Goal: Information Seeking & Learning: Learn about a topic

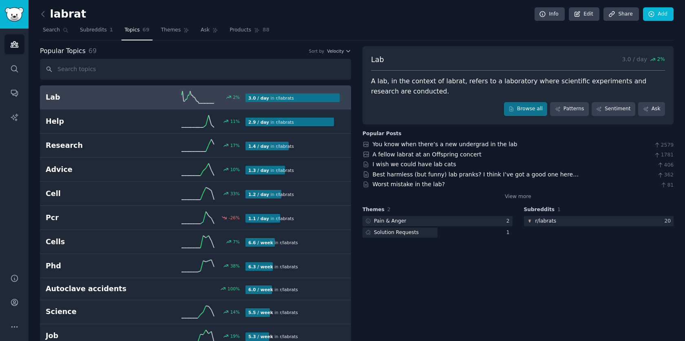
scroll to position [46, 0]
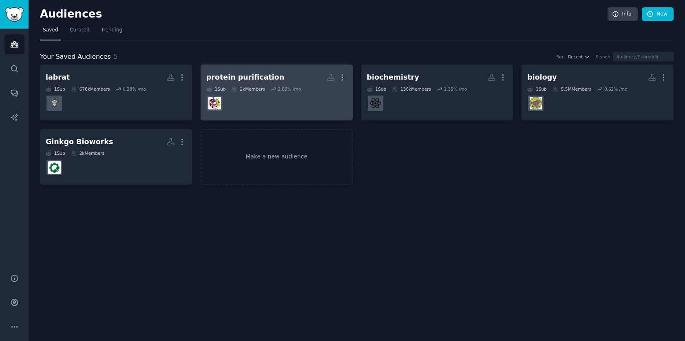
click at [264, 80] on div "protein purification" at bounding box center [245, 77] width 78 height 10
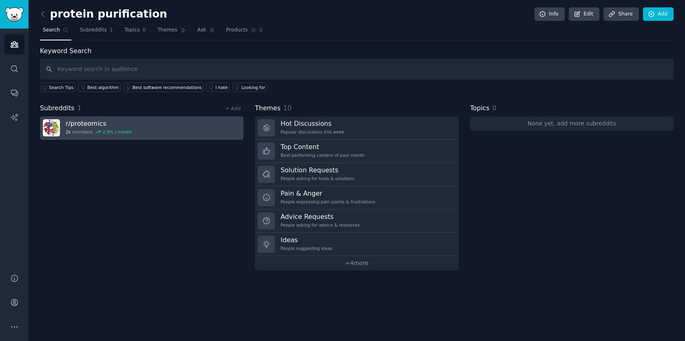
click at [104, 121] on h3 "r/ proteomics" at bounding box center [99, 123] width 66 height 9
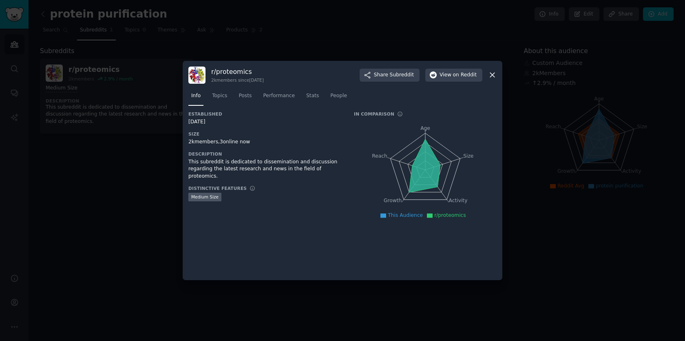
click at [244, 67] on h3 "r/ proteomics" at bounding box center [237, 71] width 53 height 9
copy h3 "proteomics"
click at [492, 74] on icon at bounding box center [492, 75] width 4 height 4
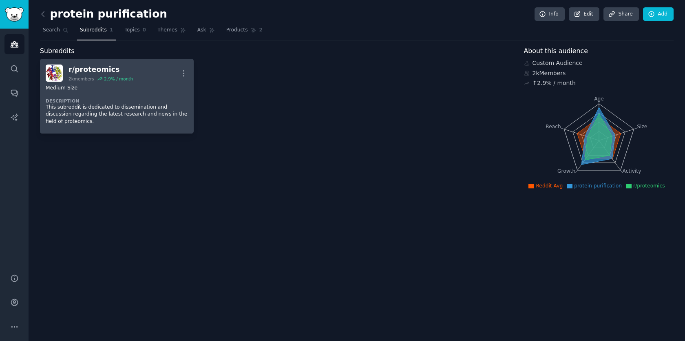
click at [162, 82] on div "Medium Size Description This subreddit is dedicated to dissemination and discus…" at bounding box center [117, 105] width 142 height 46
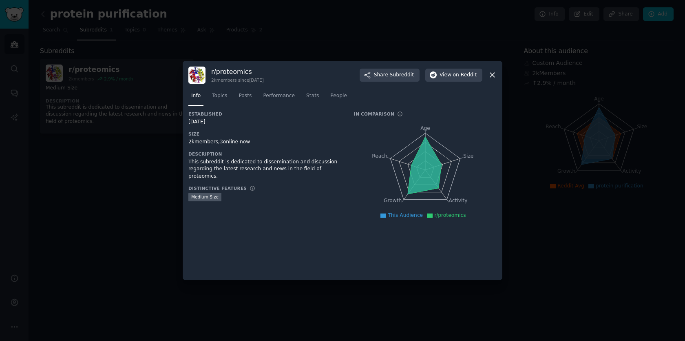
click at [241, 72] on h3 "r/ proteomics" at bounding box center [237, 71] width 53 height 9
copy h3 "proteomics"
click at [494, 75] on icon at bounding box center [492, 75] width 9 height 9
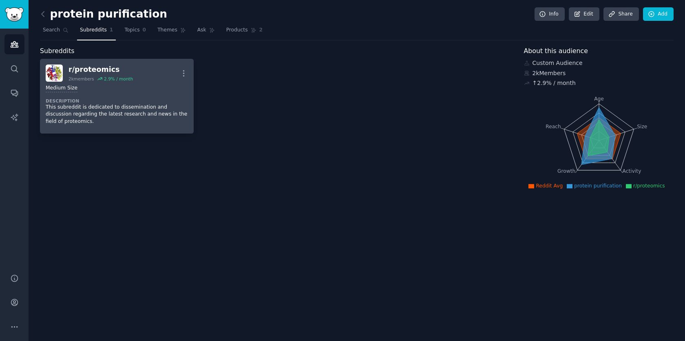
click at [145, 70] on div "r/ proteomics 2k members 2.9 % / month More" at bounding box center [117, 72] width 142 height 17
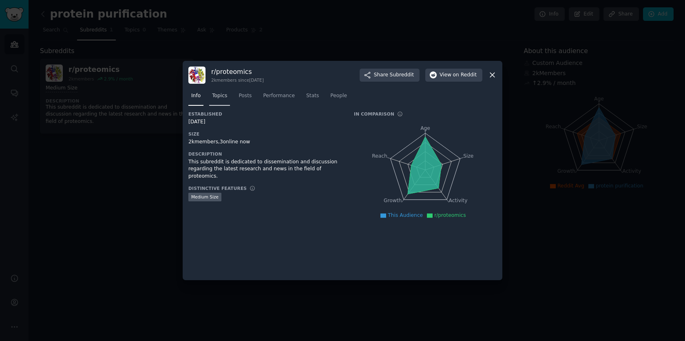
click at [224, 95] on span "Topics" at bounding box center [219, 95] width 15 height 7
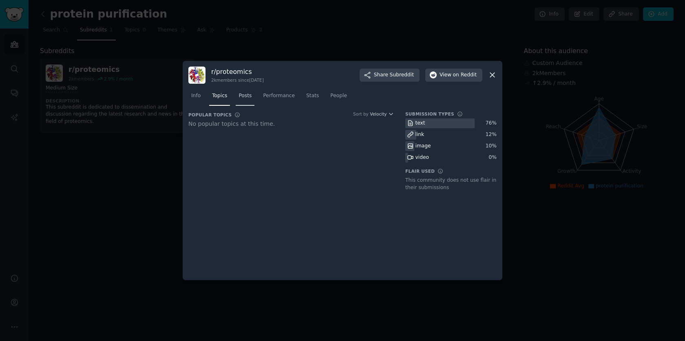
click at [249, 98] on span "Posts" at bounding box center [245, 95] width 13 height 7
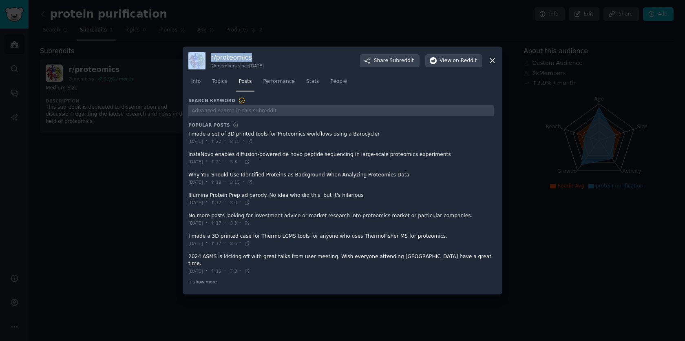
drag, startPoint x: 313, startPoint y: 57, endPoint x: 321, endPoint y: 14, distance: 43.6
click at [321, 13] on div "​ r/ proteomics 2k members since [DATE] Share Subreddit View on Reddit Info Top…" at bounding box center [343, 170] width 680 height 341
click at [283, 270] on span at bounding box center [341, 263] width 306 height 27
click at [210, 279] on span "+ show more" at bounding box center [202, 282] width 29 height 6
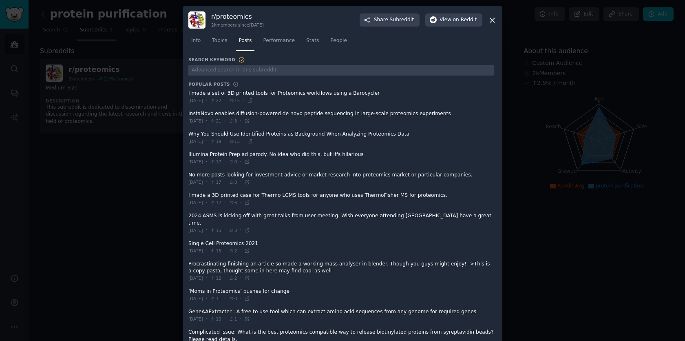
click at [298, 93] on span at bounding box center [341, 97] width 306 height 20
click at [252, 100] on icon at bounding box center [250, 101] width 4 height 4
click at [249, 121] on icon at bounding box center [248, 121] width 4 height 4
click at [253, 142] on icon at bounding box center [250, 141] width 6 height 6
click at [249, 160] on icon at bounding box center [248, 162] width 4 height 4
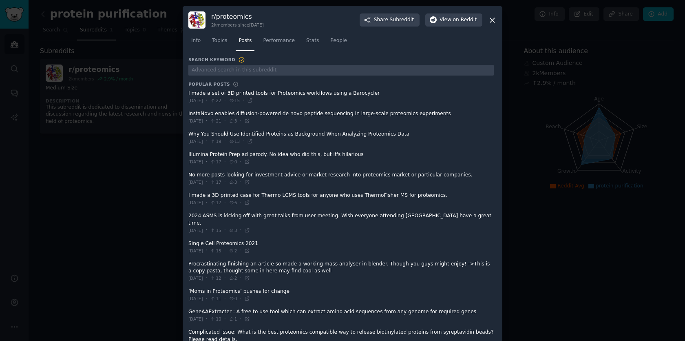
click at [492, 19] on icon at bounding box center [492, 20] width 4 height 4
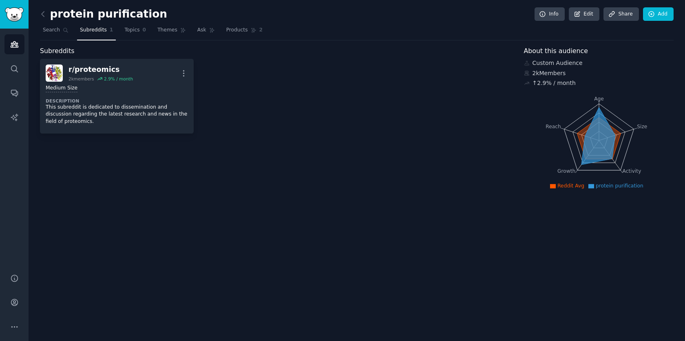
click at [492, 20] on div "protein purification Info Edit Share Add" at bounding box center [357, 15] width 634 height 17
click at [15, 69] on icon "Sidebar" at bounding box center [14, 68] width 9 height 9
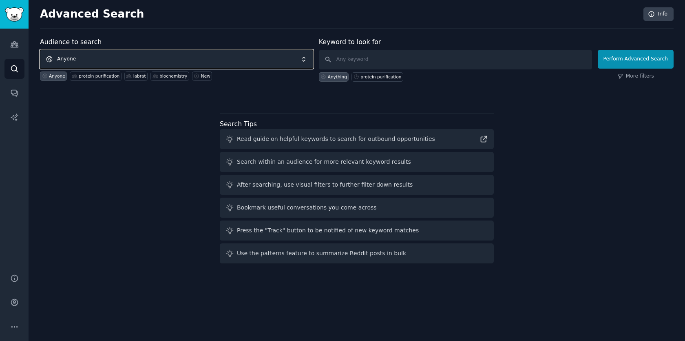
click at [174, 58] on span "Anyone" at bounding box center [176, 59] width 273 height 19
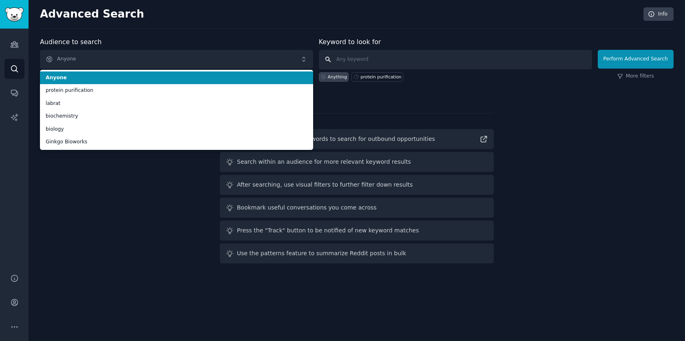
click at [353, 52] on input "text" at bounding box center [455, 60] width 273 height 20
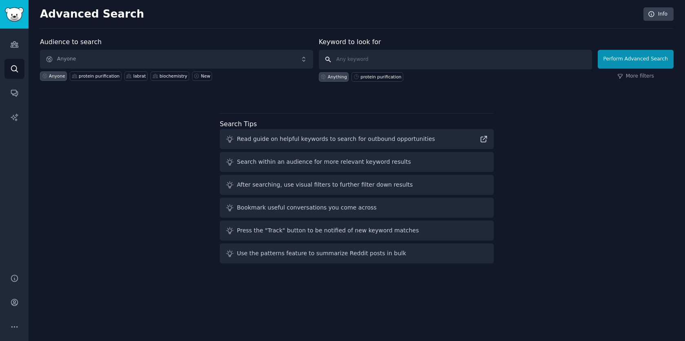
paste input "[URL][DOMAIN_NAME]"
type input "[URL][DOMAIN_NAME]"
click at [631, 60] on button "Perform Advanced Search" at bounding box center [636, 59] width 76 height 19
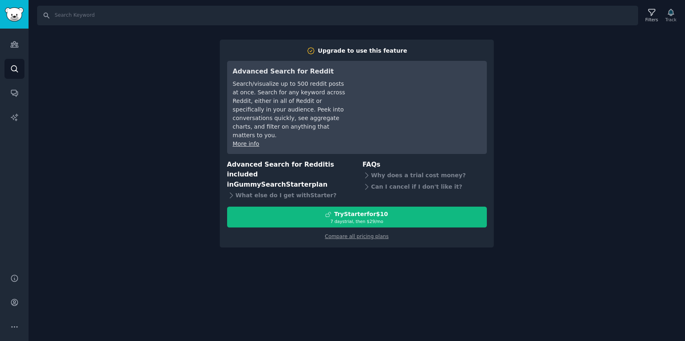
click at [558, 80] on div "Search Filters Track Upgrade to use this feature Advanced Search for Reddit Sea…" at bounding box center [357, 170] width 657 height 341
click at [14, 44] on icon "Sidebar" at bounding box center [14, 45] width 7 height 6
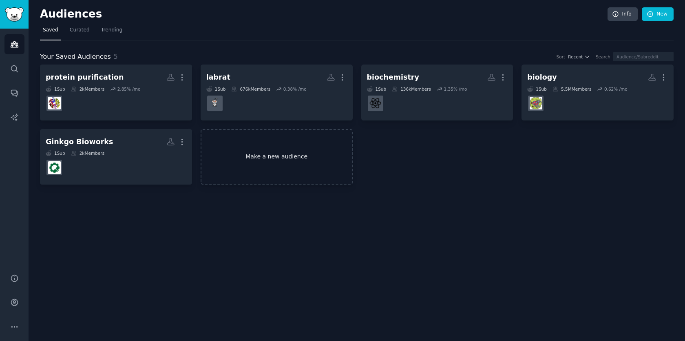
click at [299, 153] on link "Make a new audience" at bounding box center [277, 157] width 152 height 56
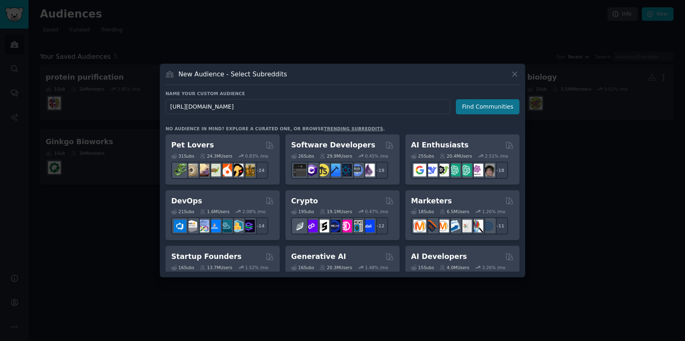
type input "[URL][DOMAIN_NAME]"
click at [499, 106] on button "Find Communities" at bounding box center [488, 106] width 64 height 15
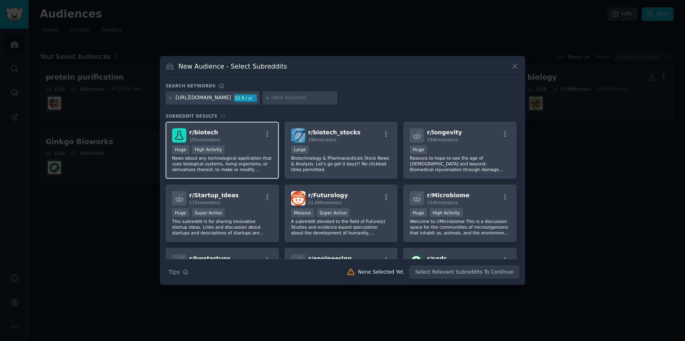
click at [242, 135] on div "r/ biotech 195k members" at bounding box center [222, 135] width 100 height 14
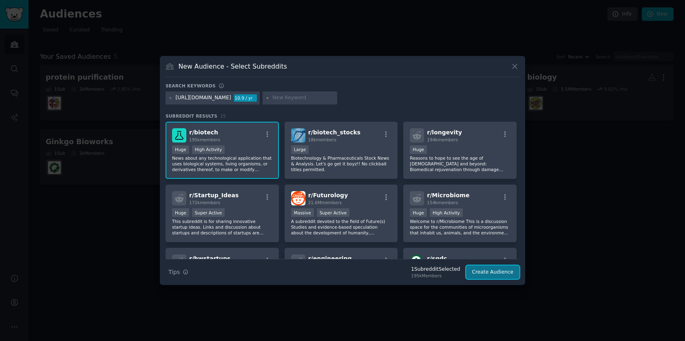
click at [492, 272] on button "Create Audience" at bounding box center [493, 272] width 54 height 14
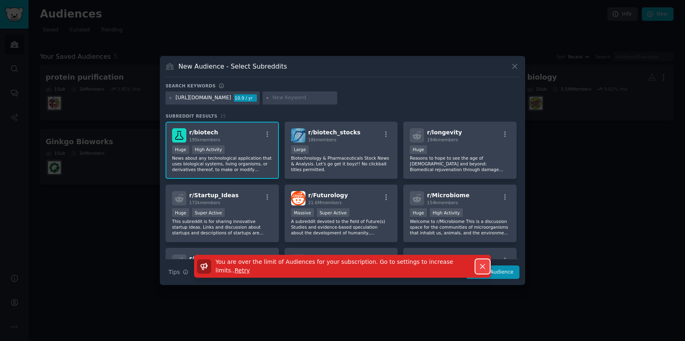
click at [479, 266] on icon "button" at bounding box center [483, 266] width 9 height 9
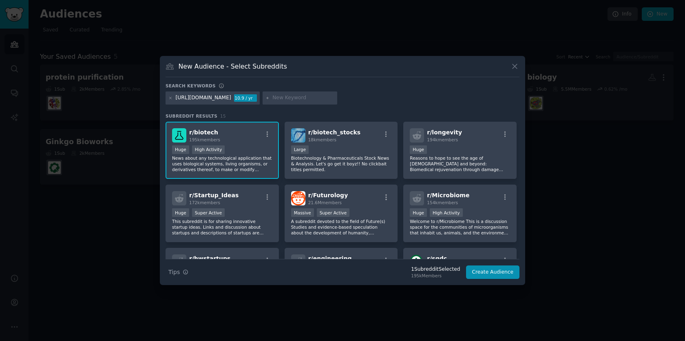
click at [521, 66] on div "New Audience - Select Subreddits Search keywords [URL][DOMAIN_NAME] 10.9 / yr S…" at bounding box center [343, 170] width 366 height 229
click at [514, 66] on icon at bounding box center [515, 66] width 4 height 4
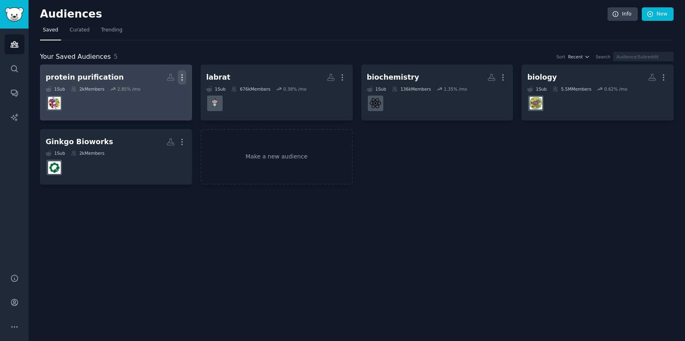
click at [184, 77] on icon "button" at bounding box center [182, 77] width 9 height 9
click at [165, 97] on p "Delete" at bounding box center [160, 94] width 19 height 9
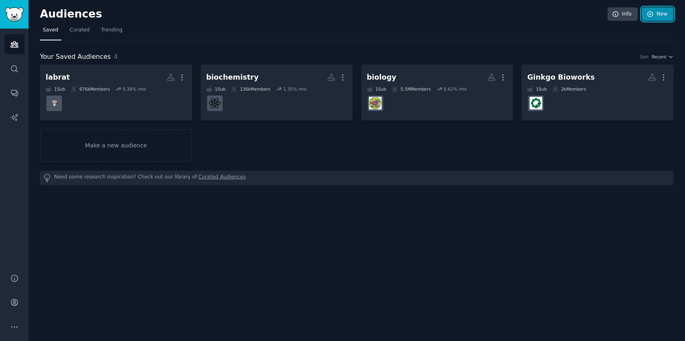
click at [661, 17] on link "New" at bounding box center [658, 14] width 32 height 14
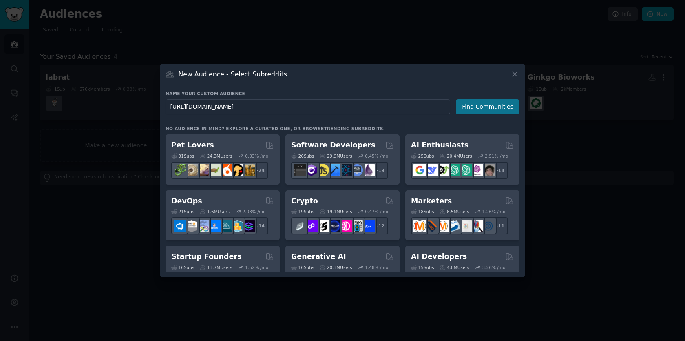
type input "[URL][DOMAIN_NAME]"
click at [505, 105] on button "Find Communities" at bounding box center [488, 106] width 64 height 15
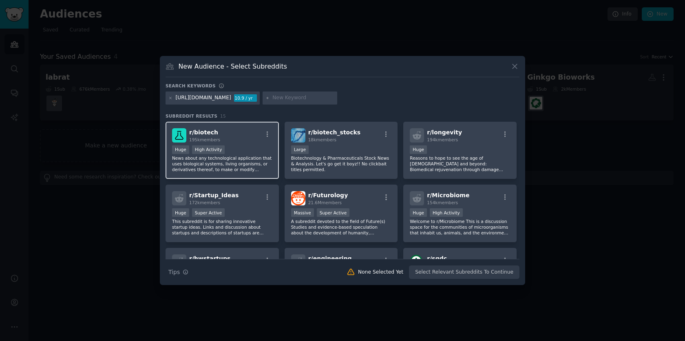
click at [229, 137] on div "r/ biotech 195k members" at bounding box center [222, 135] width 100 height 14
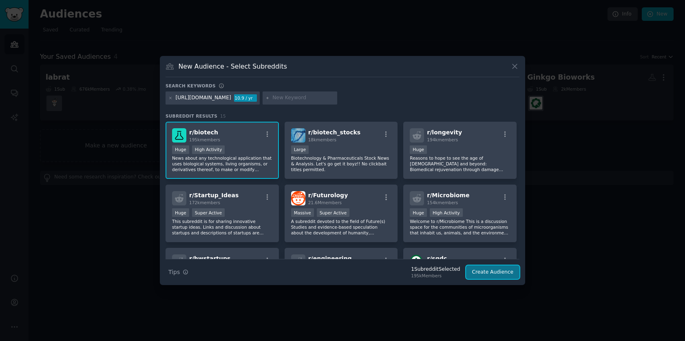
click at [496, 273] on button "Create Audience" at bounding box center [493, 272] width 54 height 14
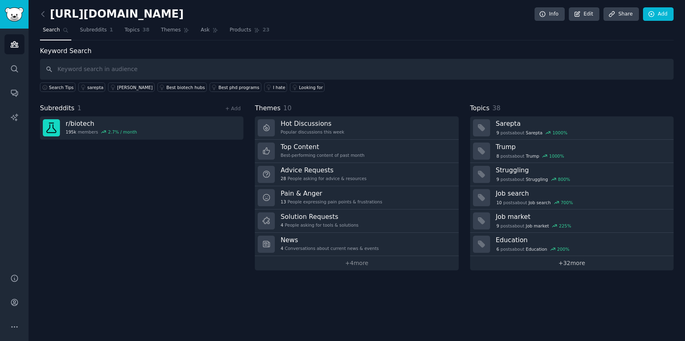
click at [566, 264] on link "+ 32 more" at bounding box center [572, 263] width 204 height 14
click at [86, 67] on input "text" at bounding box center [357, 69] width 634 height 21
click at [14, 69] on icon "Sidebar" at bounding box center [14, 68] width 9 height 9
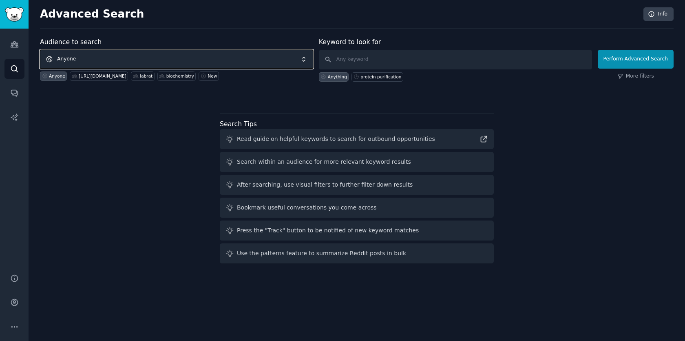
click at [74, 58] on span "Anyone" at bounding box center [176, 59] width 273 height 19
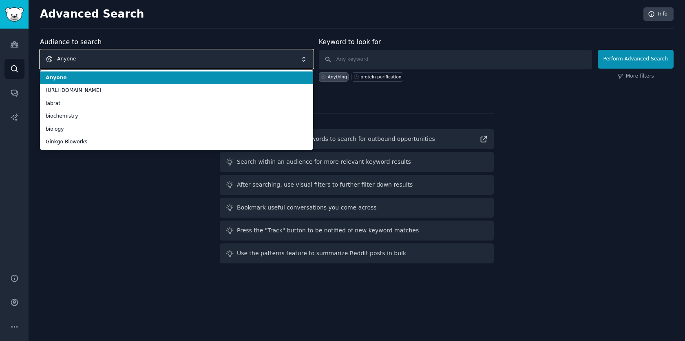
click at [103, 59] on span "Anyone" at bounding box center [176, 59] width 273 height 19
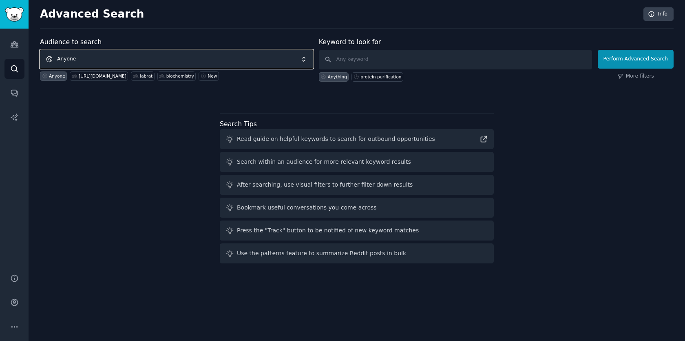
click at [103, 59] on span "Anyone" at bounding box center [176, 59] width 273 height 19
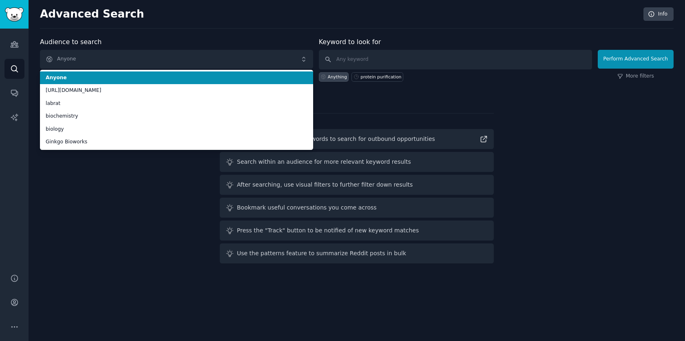
click at [234, 20] on div "Advanced Search Info" at bounding box center [357, 17] width 634 height 21
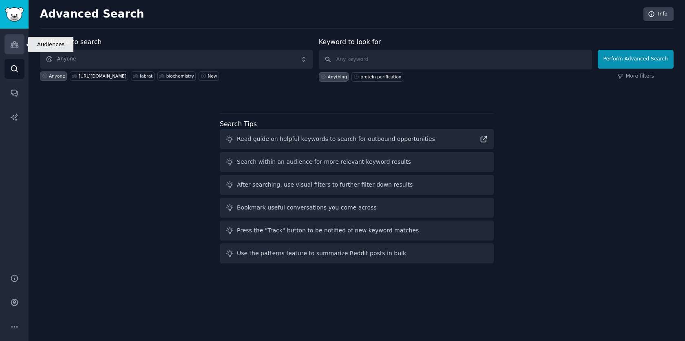
click at [16, 43] on icon "Sidebar" at bounding box center [14, 45] width 7 height 6
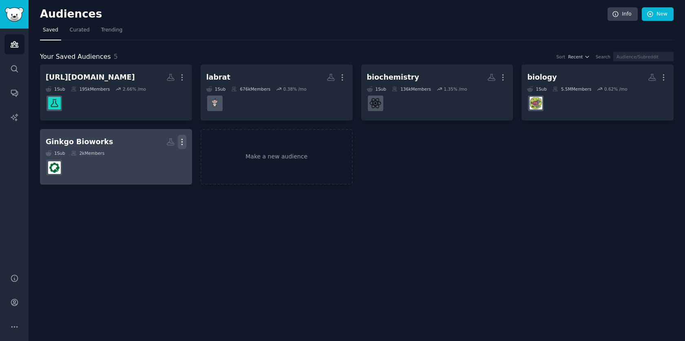
click at [183, 143] on icon "button" at bounding box center [182, 141] width 9 height 9
click at [159, 159] on p "Delete" at bounding box center [160, 159] width 19 height 9
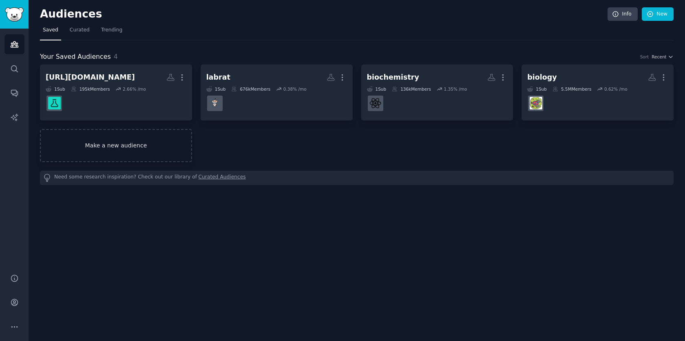
click at [131, 137] on link "Make a new audience" at bounding box center [116, 145] width 152 height 33
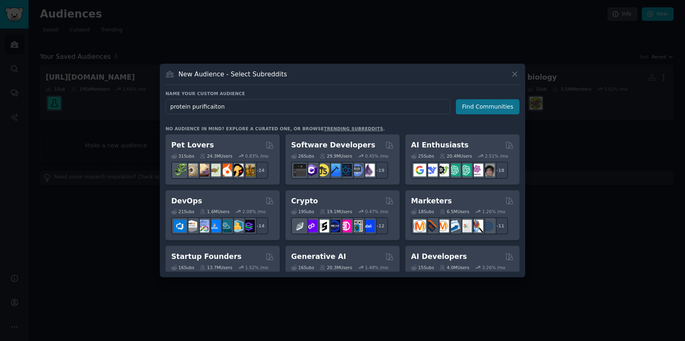
type input "protein purificaiton"
click at [488, 104] on button "Find Communities" at bounding box center [488, 106] width 64 height 15
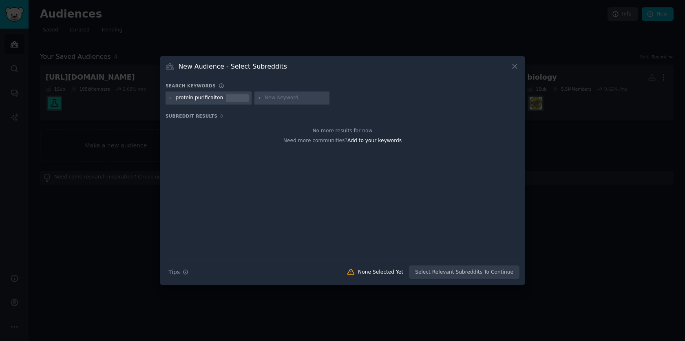
click at [213, 98] on div "protein purificaiton" at bounding box center [200, 97] width 48 height 7
click at [341, 169] on div "No more results for now Need more communities? Add to your keywords" at bounding box center [343, 190] width 354 height 137
click at [171, 98] on icon at bounding box center [170, 98] width 4 height 4
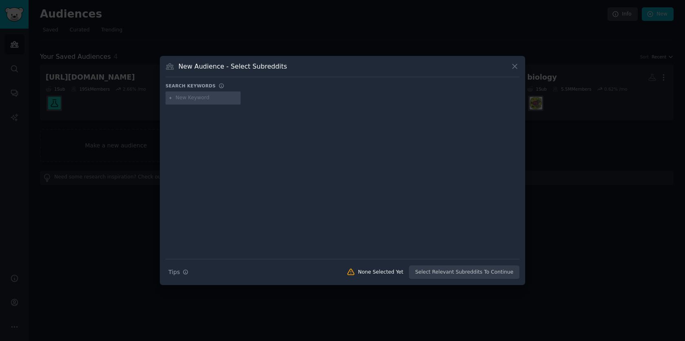
click at [204, 102] on div at bounding box center [203, 97] width 75 height 13
click at [203, 97] on input "text" at bounding box center [207, 97] width 62 height 7
type input "protein purification"
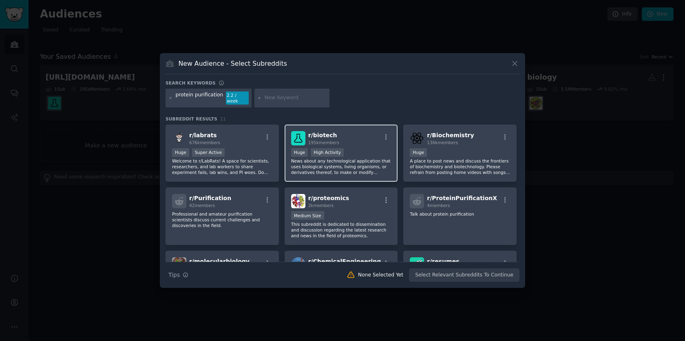
click at [363, 144] on div "r/ biotech 195k members Huge High Activity News about any technological applica…" at bounding box center [341, 153] width 113 height 58
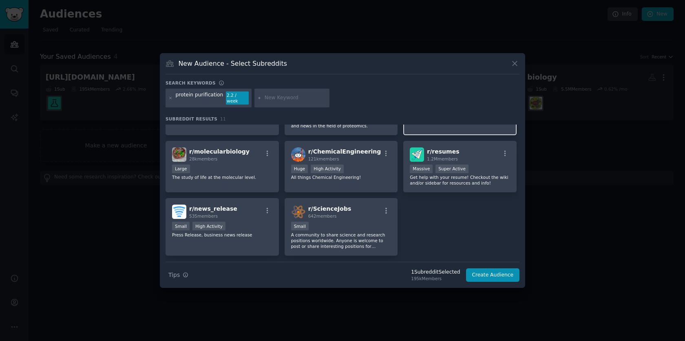
scroll to position [109, 0]
click at [359, 160] on div "r/ ChemicalEngineering 121k members Huge High Activity All things Chemical Engi…" at bounding box center [341, 167] width 113 height 52
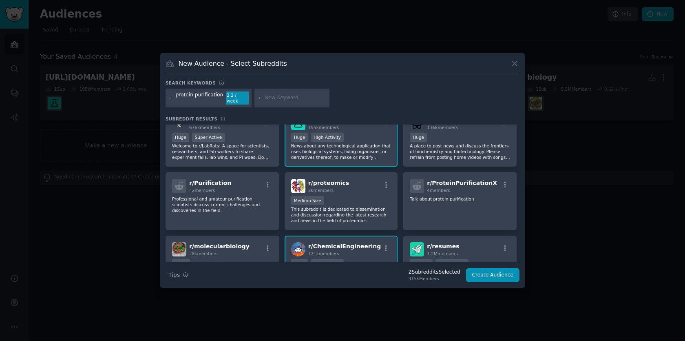
scroll to position [0, 0]
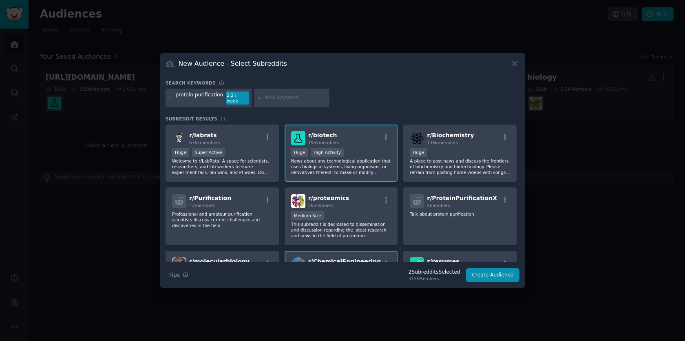
click at [358, 148] on div ">= 80th percentile for submissions / day Huge High Activity" at bounding box center [341, 153] width 100 height 10
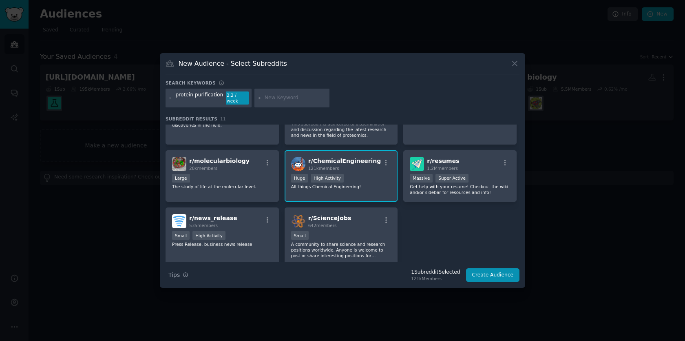
scroll to position [110, 0]
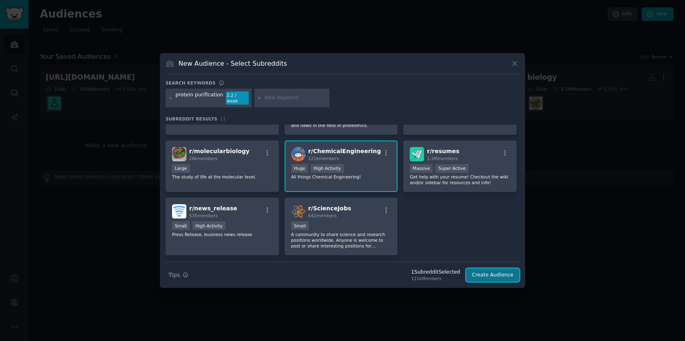
click at [492, 272] on button "Create Audience" at bounding box center [493, 275] width 54 height 14
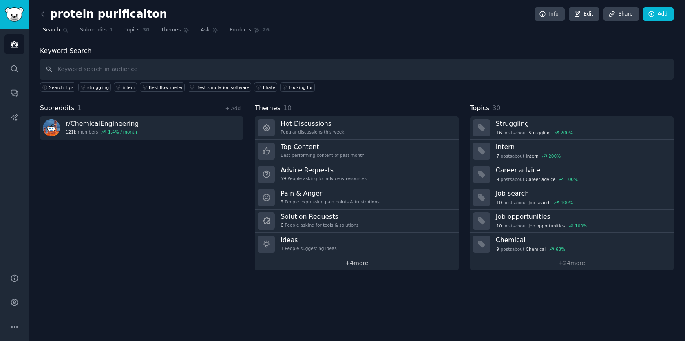
click at [365, 261] on link "+ 4 more" at bounding box center [357, 263] width 204 height 14
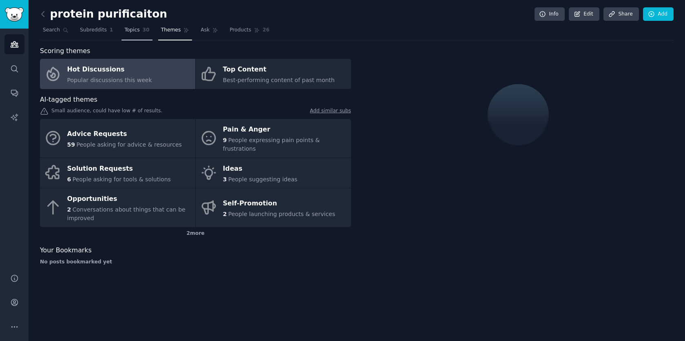
click at [143, 31] on span "30" at bounding box center [146, 30] width 7 height 7
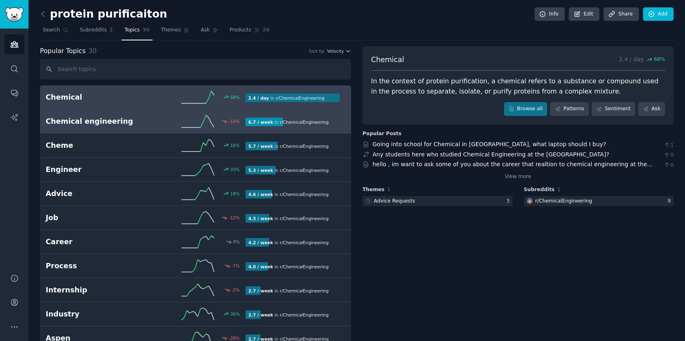
click at [301, 124] on div "6.7 / week in r/ ChemicalEngineering" at bounding box center [289, 121] width 86 height 9
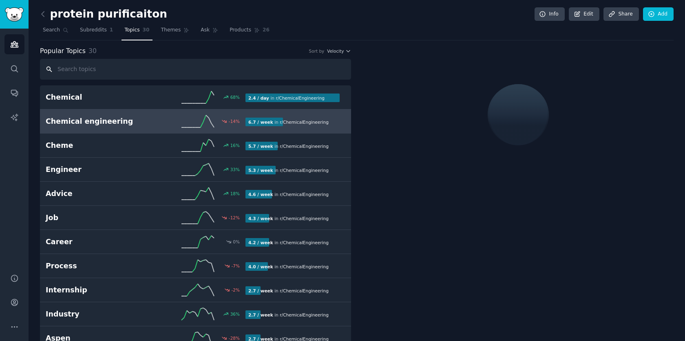
click at [334, 59] on input "text" at bounding box center [195, 69] width 311 height 21
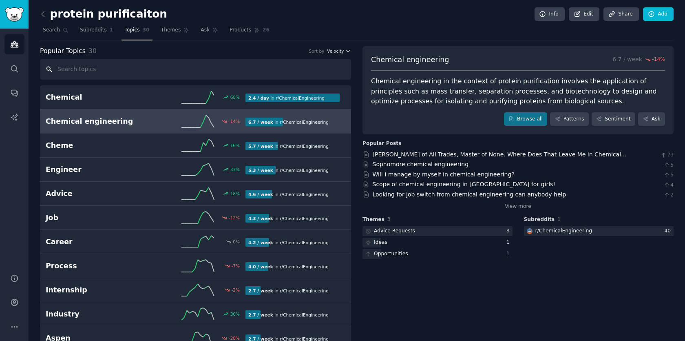
click at [335, 52] on span "Velocity" at bounding box center [335, 51] width 17 height 6
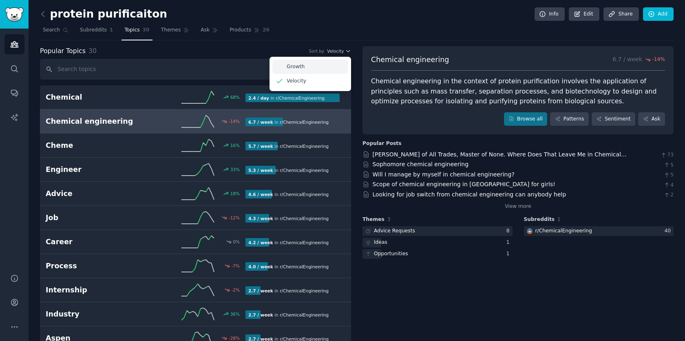
click at [324, 64] on div "Growth" at bounding box center [311, 67] width 76 height 14
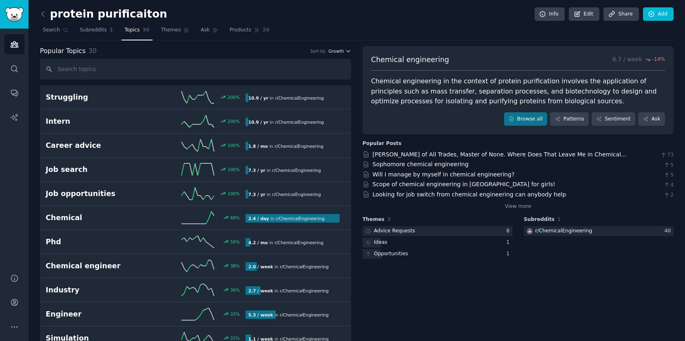
click at [339, 53] on span "Growth" at bounding box center [336, 51] width 16 height 6
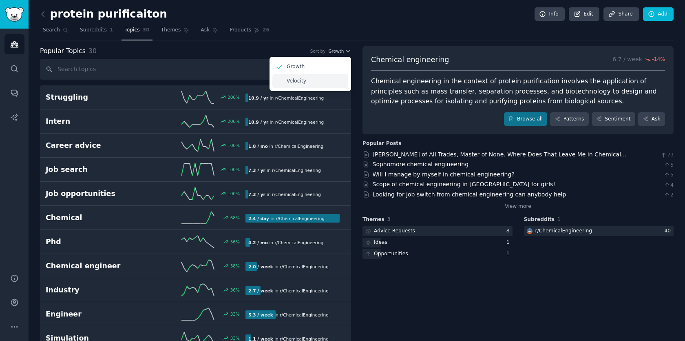
click at [316, 78] on div "Velocity" at bounding box center [311, 81] width 76 height 14
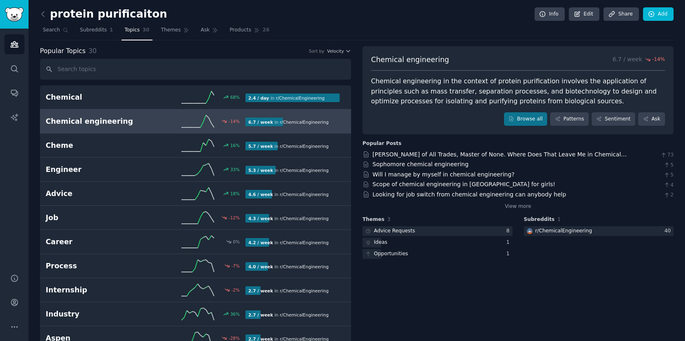
click at [333, 21] on div "protein purificaiton Info Edit Share Add" at bounding box center [357, 15] width 634 height 17
click at [42, 15] on icon at bounding box center [43, 13] width 2 height 5
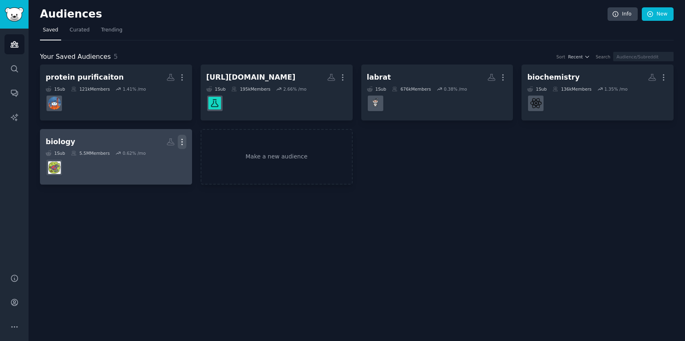
click at [185, 142] on icon "button" at bounding box center [182, 141] width 9 height 9
click at [153, 160] on p "Delete" at bounding box center [160, 159] width 19 height 9
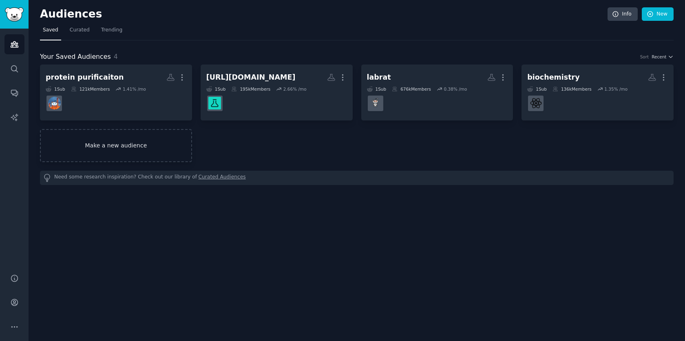
click at [117, 154] on link "Make a new audience" at bounding box center [116, 145] width 152 height 33
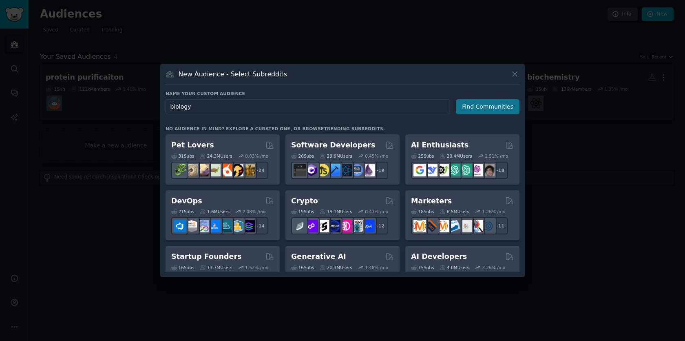
type input "biology"
click at [498, 109] on button "Find Communities" at bounding box center [488, 106] width 64 height 15
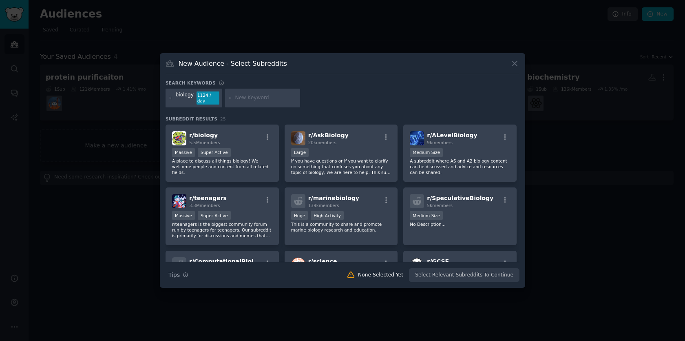
click at [170, 100] on div at bounding box center [170, 97] width 4 height 13
click at [171, 99] on icon at bounding box center [170, 98] width 4 height 4
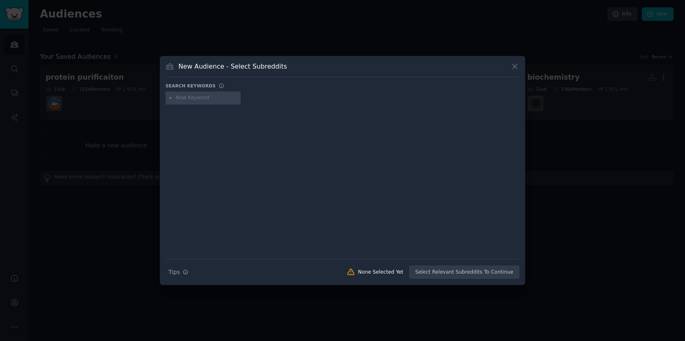
click at [521, 64] on div "New Audience - Select Subreddits Search keywords Search Tips Tips None Selected…" at bounding box center [343, 170] width 366 height 229
click at [516, 66] on icon at bounding box center [515, 66] width 9 height 9
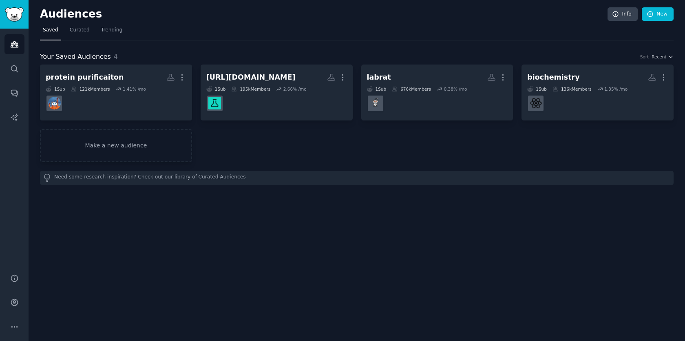
click at [502, 37] on nav "Saved Curated Trending" at bounding box center [357, 32] width 634 height 17
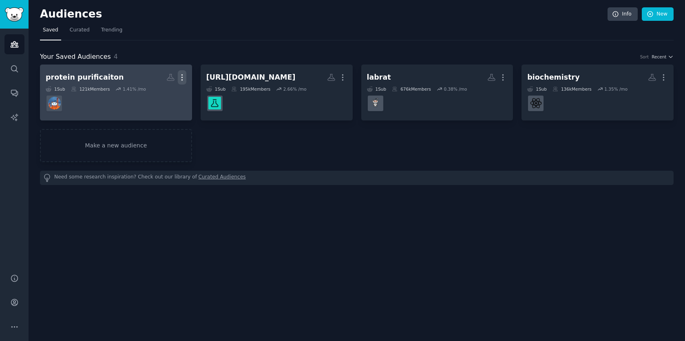
click at [183, 75] on icon "button" at bounding box center [182, 77] width 9 height 9
click at [165, 95] on p "Delete" at bounding box center [160, 94] width 19 height 9
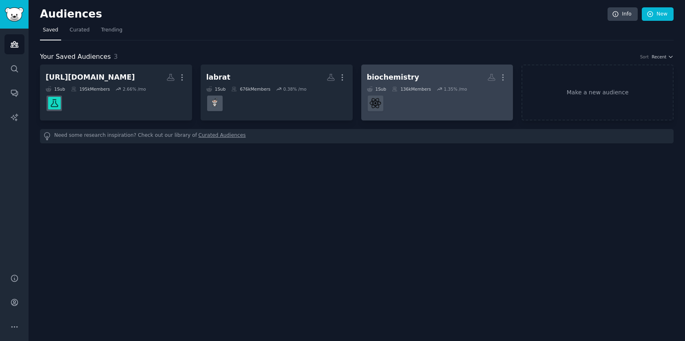
click at [402, 74] on div "biochemistry" at bounding box center [393, 77] width 52 height 10
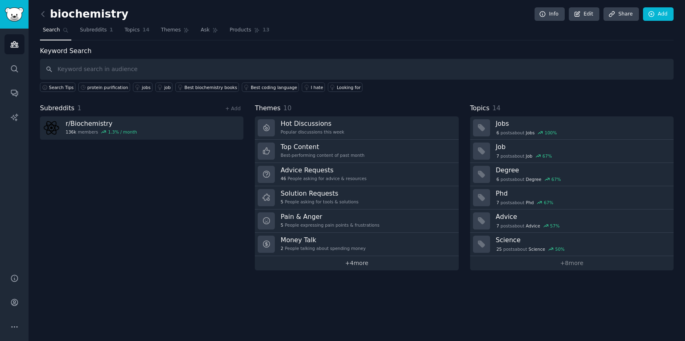
click at [362, 266] on link "+ 4 more" at bounding box center [357, 263] width 204 height 14
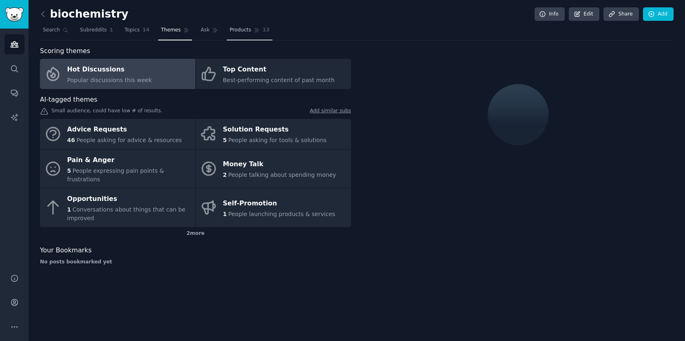
click at [244, 31] on span "Products" at bounding box center [241, 30] width 22 height 7
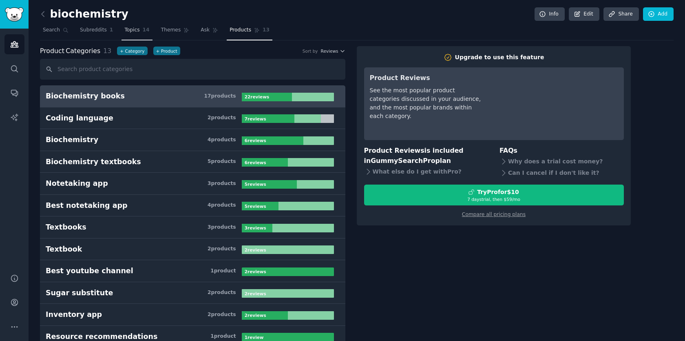
click at [140, 33] on link "Topics 14" at bounding box center [137, 32] width 31 height 17
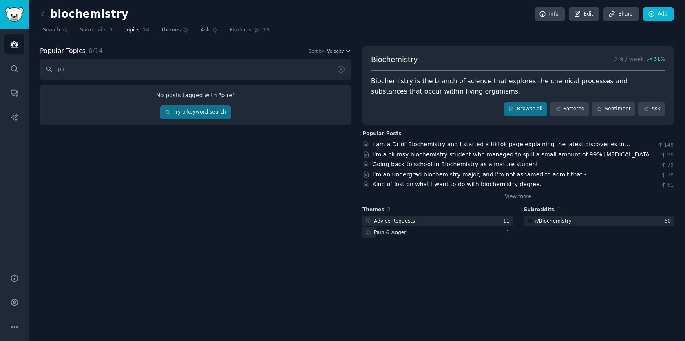
type input "p"
type input "protein purification"
click at [214, 117] on link "Try a keyword search" at bounding box center [195, 112] width 71 height 14
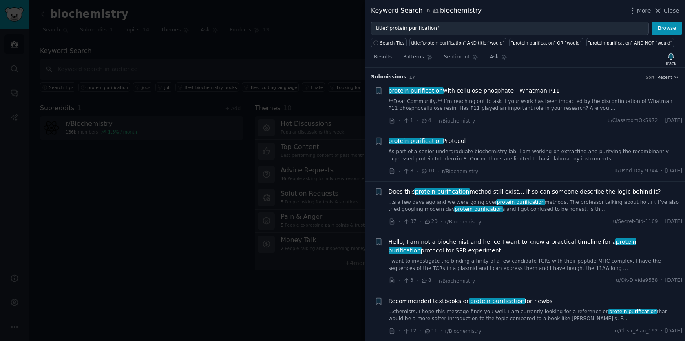
click at [265, 60] on div at bounding box center [342, 170] width 685 height 341
click at [242, 26] on div at bounding box center [342, 170] width 685 height 341
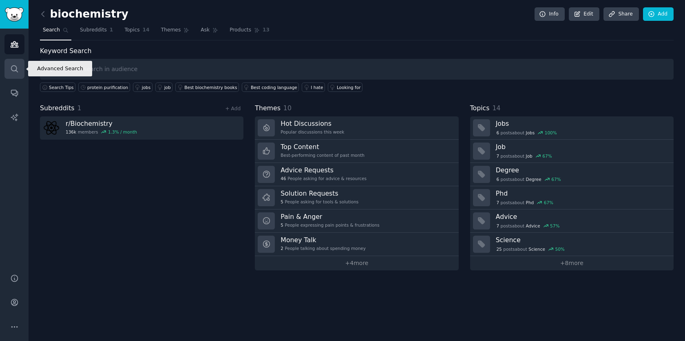
click at [15, 67] on icon "Sidebar" at bounding box center [14, 68] width 9 height 9
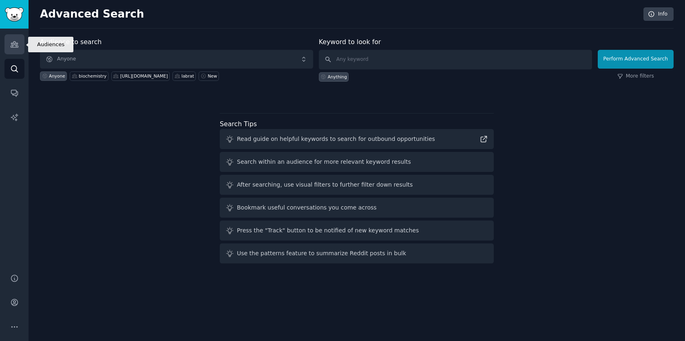
click at [16, 47] on icon "Sidebar" at bounding box center [14, 44] width 9 height 9
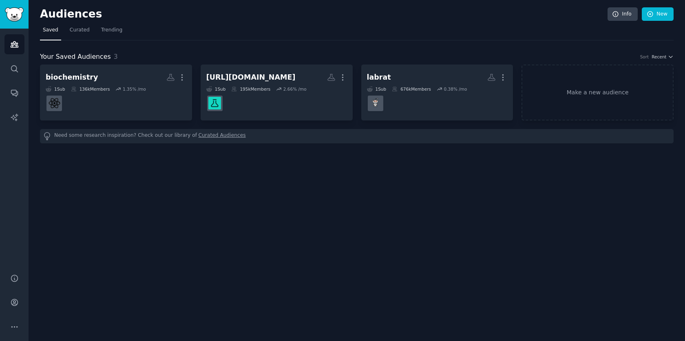
click at [108, 137] on div "Need some research inspiration? Check out our library of Curated Audiences" at bounding box center [357, 136] width 634 height 14
click at [594, 94] on link "Make a new audience" at bounding box center [598, 92] width 152 height 56
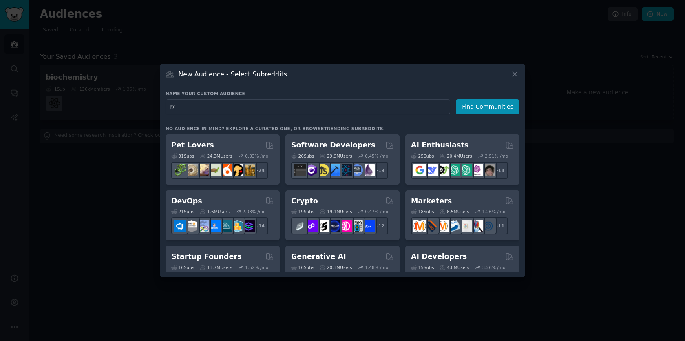
type input "r"
type input "protein purification"
click at [505, 107] on button "Find Communities" at bounding box center [488, 106] width 64 height 15
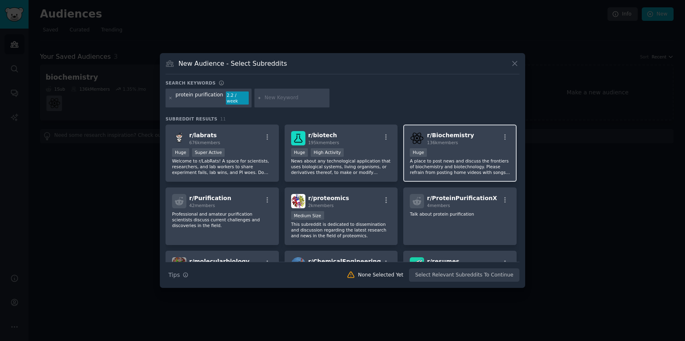
click at [433, 153] on div "100,000 - 1,000,000 members Huge" at bounding box center [460, 153] width 100 height 10
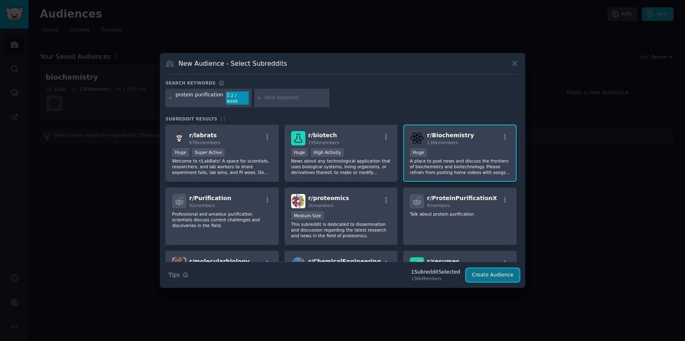
click at [500, 270] on button "Create Audience" at bounding box center [493, 275] width 54 height 14
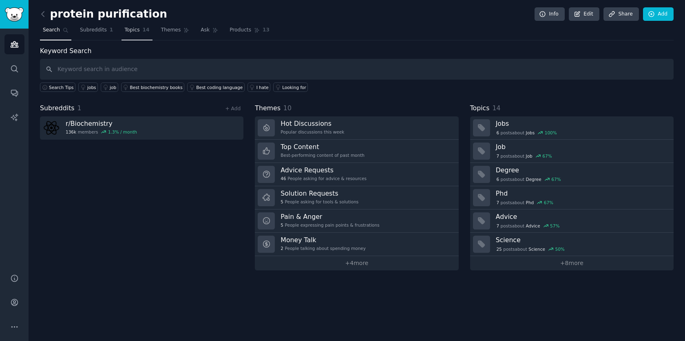
click at [135, 33] on span "Topics" at bounding box center [131, 30] width 15 height 7
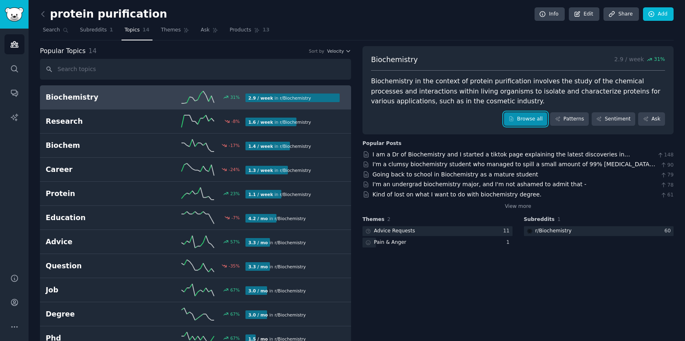
click at [525, 120] on link "Browse all" at bounding box center [526, 119] width 44 height 14
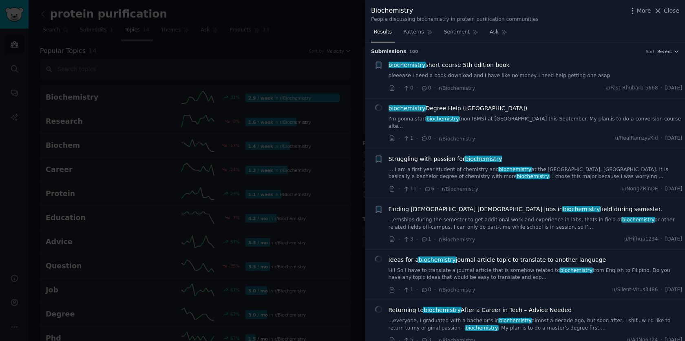
click at [335, 66] on div at bounding box center [342, 170] width 685 height 341
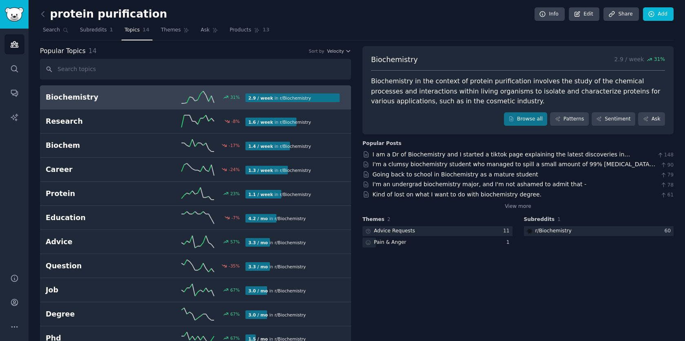
click at [401, 81] on div "Biochemistry in the context of protein purification involves the study of the c…" at bounding box center [518, 91] width 294 height 30
copy div "Biochemistry"
click at [467, 80] on div "Biochemistry in the context of protein purification involves the study of the c…" at bounding box center [518, 91] width 294 height 30
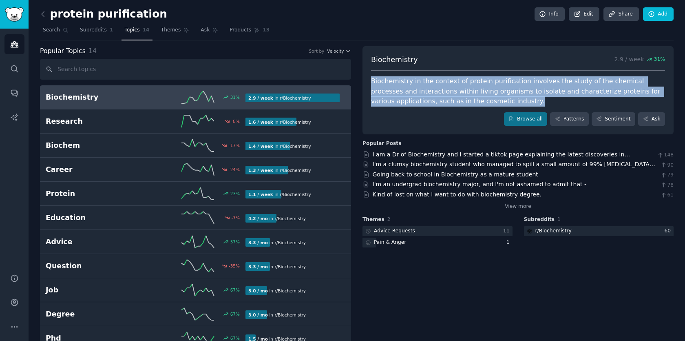
drag, startPoint x: 372, startPoint y: 81, endPoint x: 454, endPoint y: 101, distance: 84.3
click at [454, 101] on div "Biochemistry in the context of protein purification involves the study of the c…" at bounding box center [518, 91] width 294 height 30
copy div "Biochemistry in the context of protein purification involves the study of the c…"
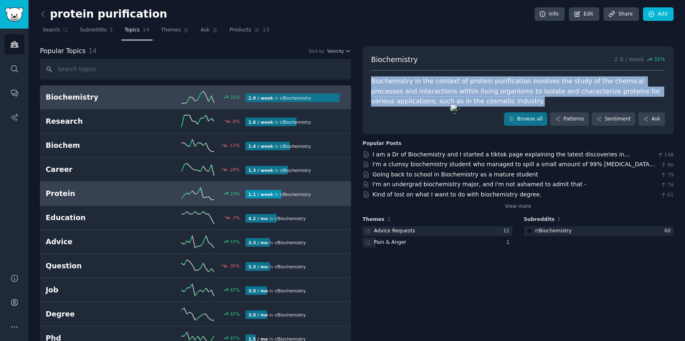
click at [103, 190] on h2 "Protein" at bounding box center [96, 193] width 100 height 10
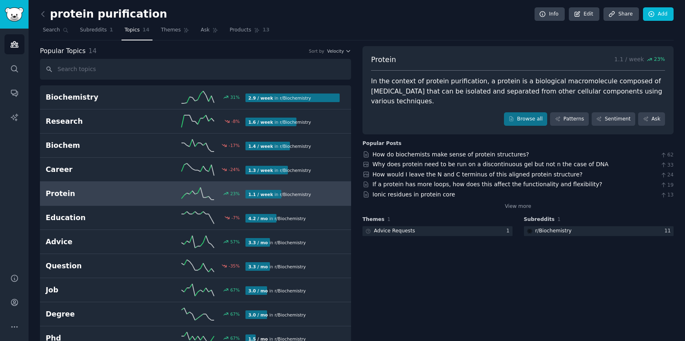
click at [545, 89] on div "In the context of protein purification, a protein is a biological macromolecule…" at bounding box center [518, 91] width 294 height 30
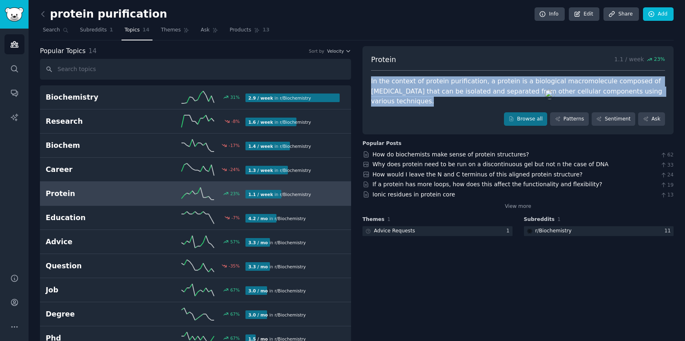
click at [545, 89] on div "In the context of protein purification, a protein is a biological macromolecule…" at bounding box center [518, 91] width 294 height 30
copy div "In the context of protein purification, a protein is a biological macromolecule…"
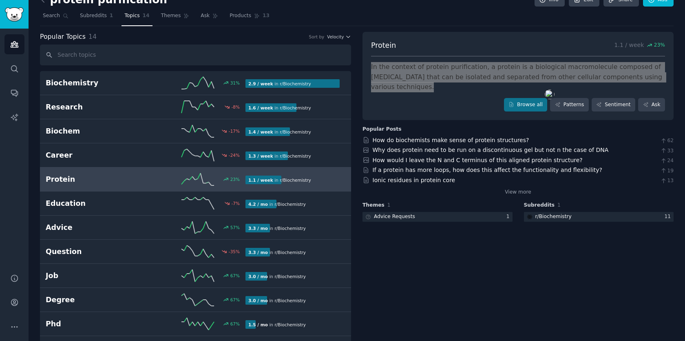
scroll to position [12, 0]
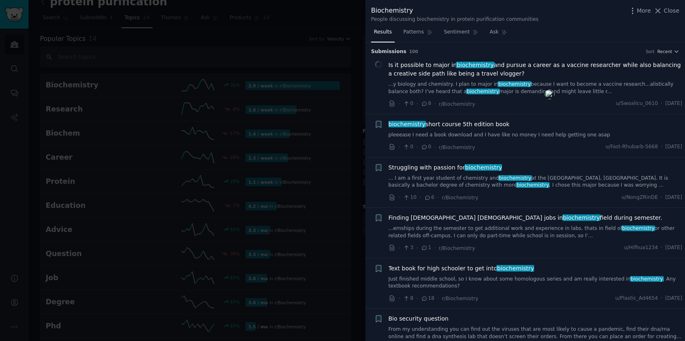
click at [306, 49] on div at bounding box center [342, 170] width 685 height 341
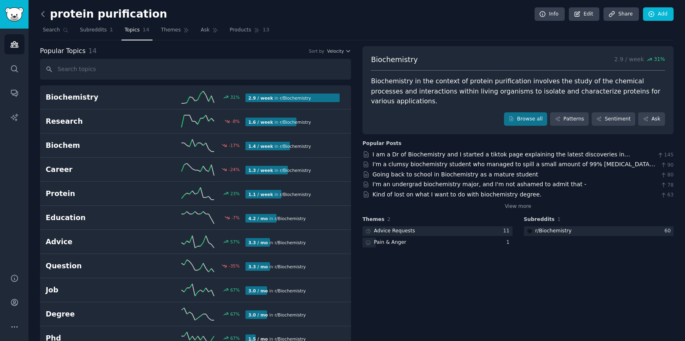
click at [40, 15] on body "Audiences Search Conversations AI Reports Help Account More protein purificatio…" at bounding box center [342, 170] width 685 height 341
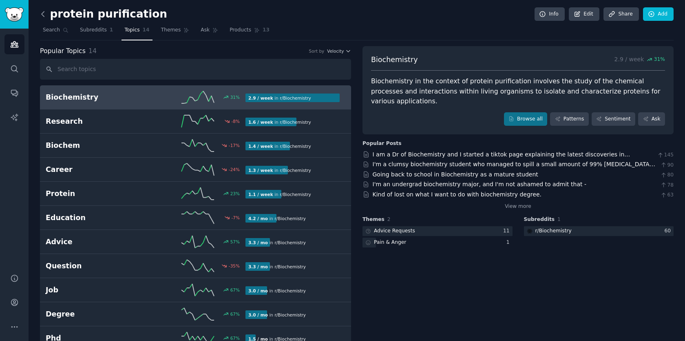
click at [44, 16] on icon at bounding box center [43, 14] width 9 height 9
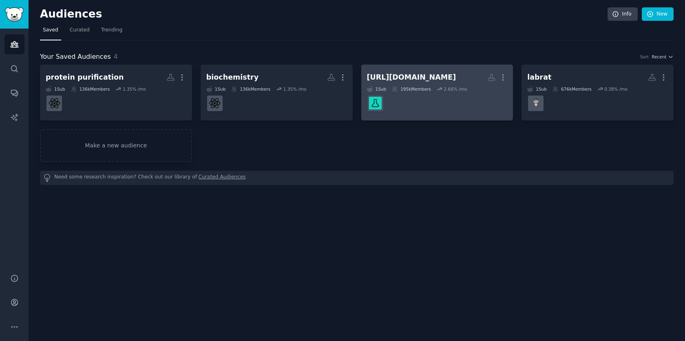
click at [396, 81] on div "[URL][DOMAIN_NAME]" at bounding box center [411, 77] width 89 height 10
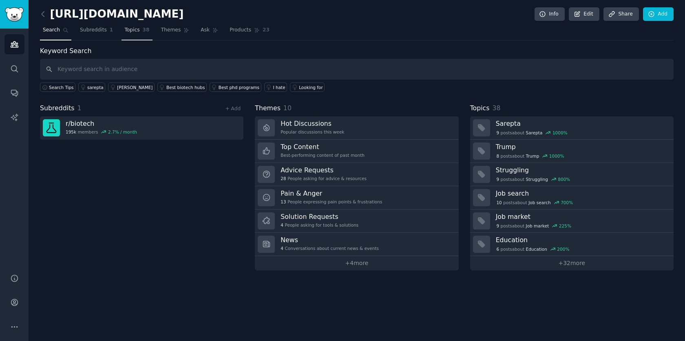
click at [132, 33] on span "Topics" at bounding box center [131, 30] width 15 height 7
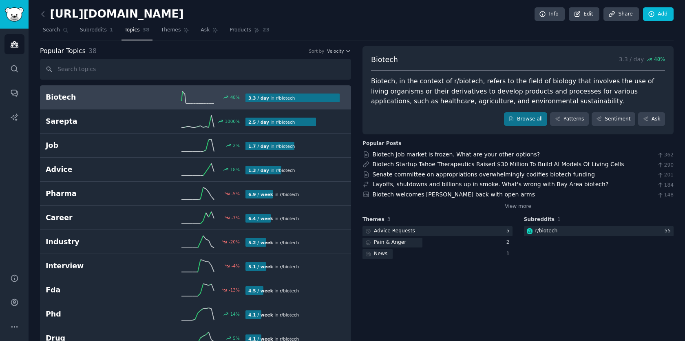
click at [493, 100] on div "Biotech, in the context of r/biotech, refers to the field of biology that invol…" at bounding box center [518, 91] width 294 height 30
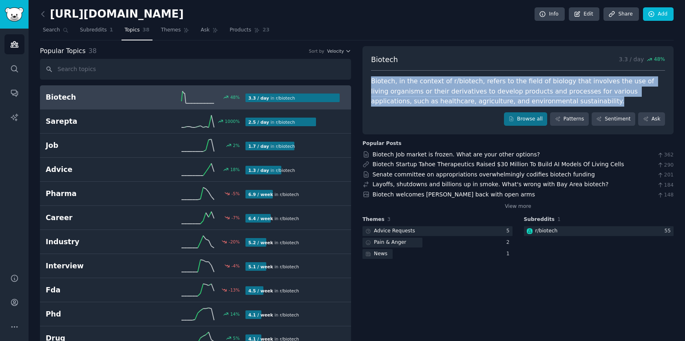
click at [493, 100] on div "Biotech, in the context of r/biotech, refers to the field of biology that invol…" at bounding box center [518, 91] width 294 height 30
copy div "Biotech, in the context of r/biotech, refers to the field of biology that invol…"
click at [247, 31] on span "Products" at bounding box center [241, 30] width 22 height 7
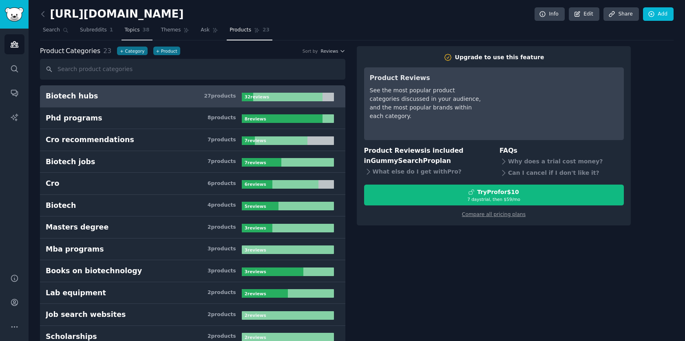
click at [132, 30] on span "Topics" at bounding box center [131, 30] width 15 height 7
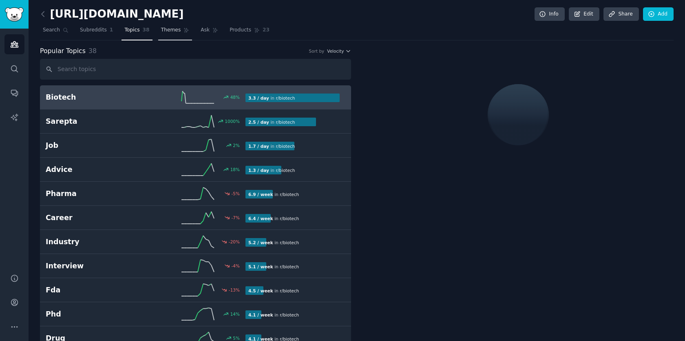
click at [162, 32] on span "Themes" at bounding box center [171, 30] width 20 height 7
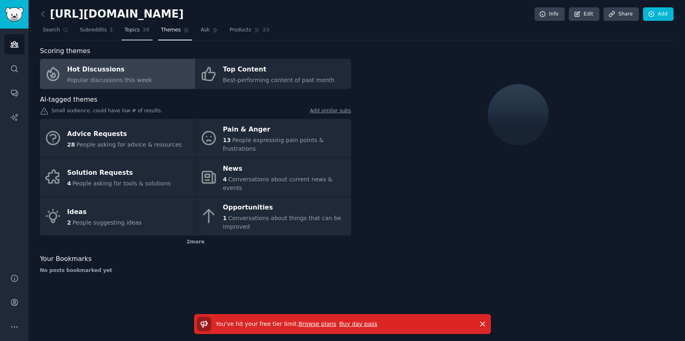
click at [135, 32] on span "Topics" at bounding box center [131, 30] width 15 height 7
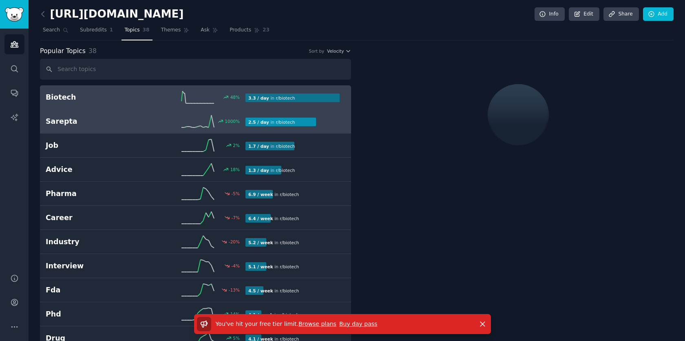
click at [137, 119] on h2 "Sarepta" at bounding box center [96, 121] width 100 height 10
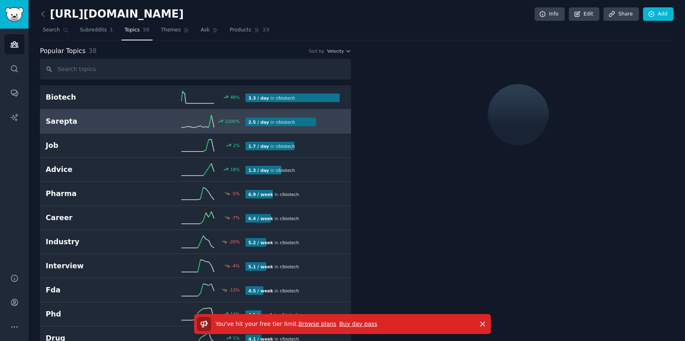
click at [315, 326] on link "Browse plans" at bounding box center [318, 323] width 38 height 7
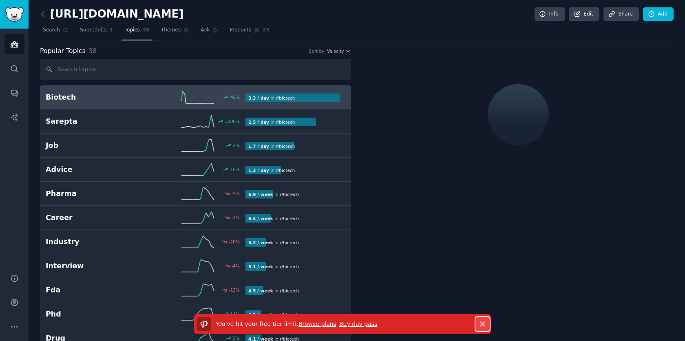
click at [487, 326] on button "Dismiss" at bounding box center [483, 324] width 14 height 14
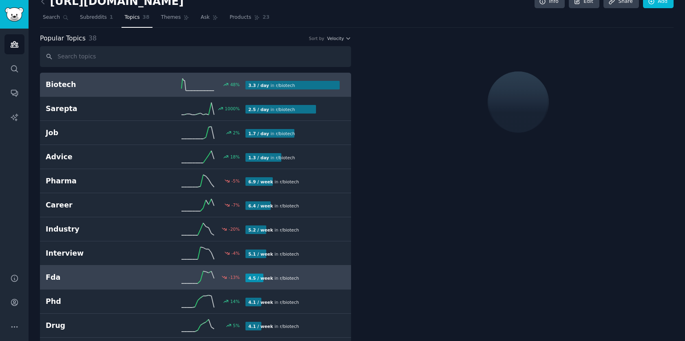
scroll to position [13, 0]
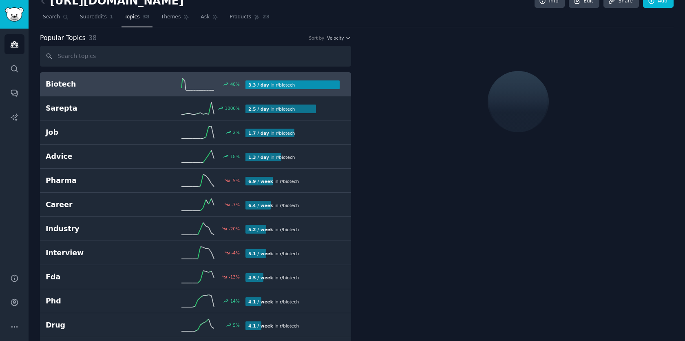
click at [115, 87] on h2 "Biotech" at bounding box center [96, 84] width 100 height 10
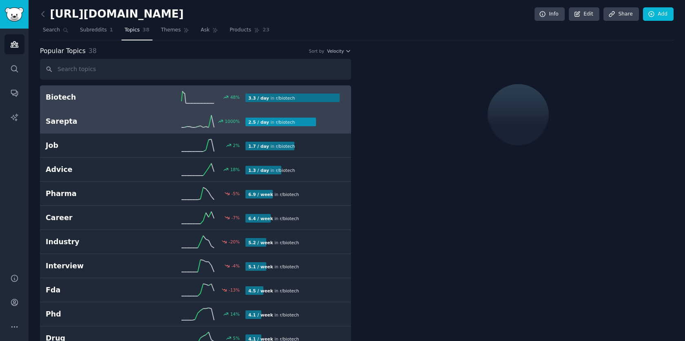
click at [168, 124] on div "1000 %" at bounding box center [196, 121] width 100 height 12
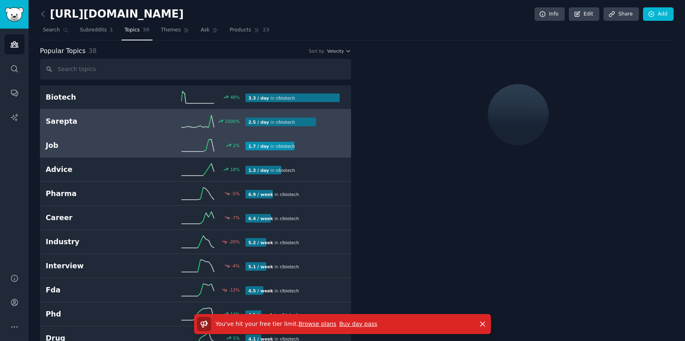
click at [125, 147] on h2 "Job" at bounding box center [96, 145] width 100 height 10
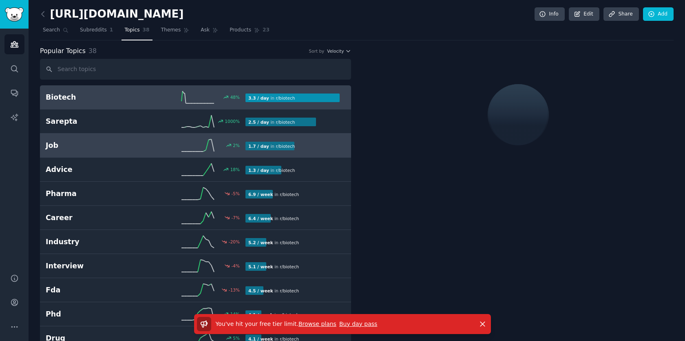
click at [117, 101] on h2 "Biotech" at bounding box center [96, 97] width 100 height 10
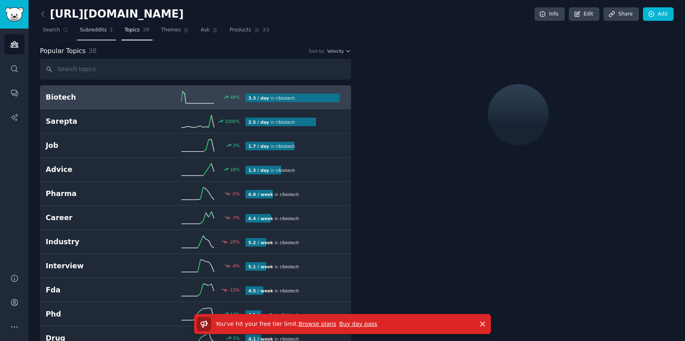
click at [98, 30] on span "Subreddits" at bounding box center [93, 30] width 27 height 7
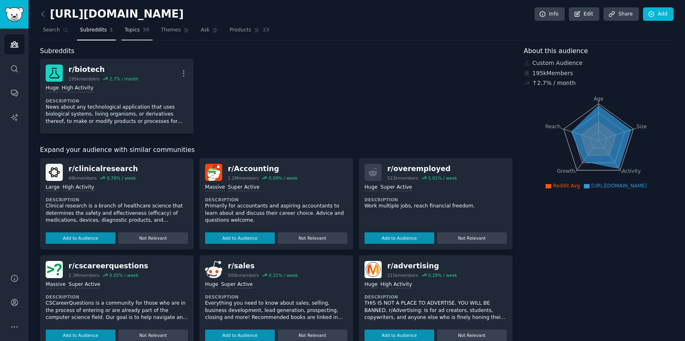
click at [128, 32] on span "Topics" at bounding box center [131, 30] width 15 height 7
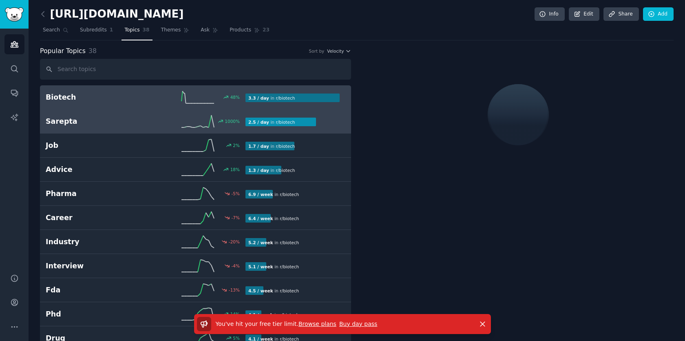
click at [127, 124] on h2 "Sarepta" at bounding box center [96, 121] width 100 height 10
click at [119, 99] on h2 "Biotech" at bounding box center [96, 97] width 100 height 10
